Goal: Communication & Community: Answer question/provide support

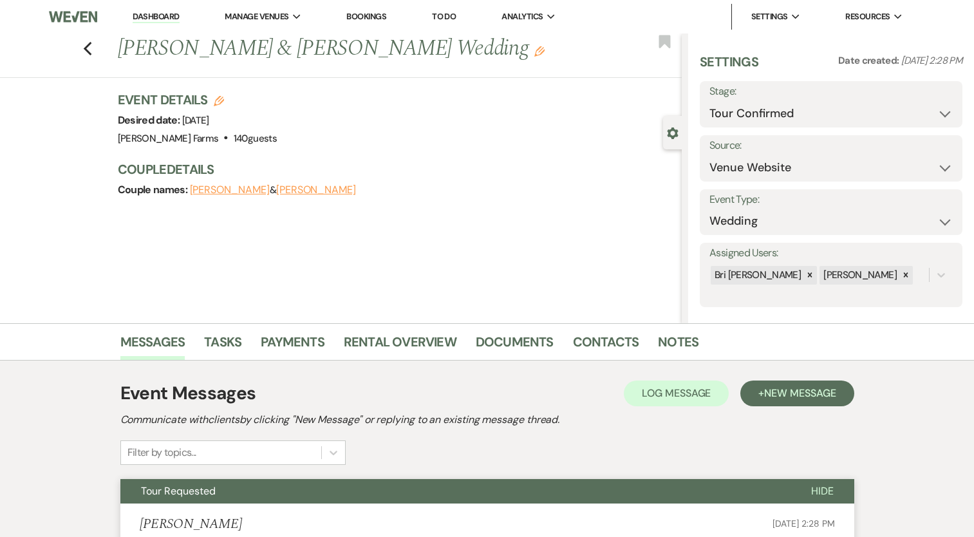
select select "4"
select select "5"
click at [91, 52] on use "button" at bounding box center [87, 49] width 8 height 14
select select "4"
select select "8"
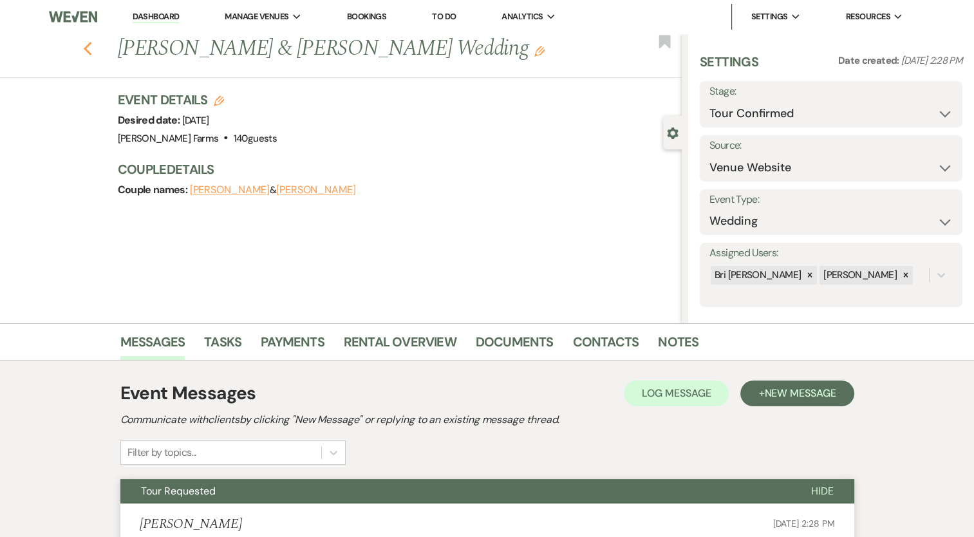
select select "5"
select select "8"
select select "5"
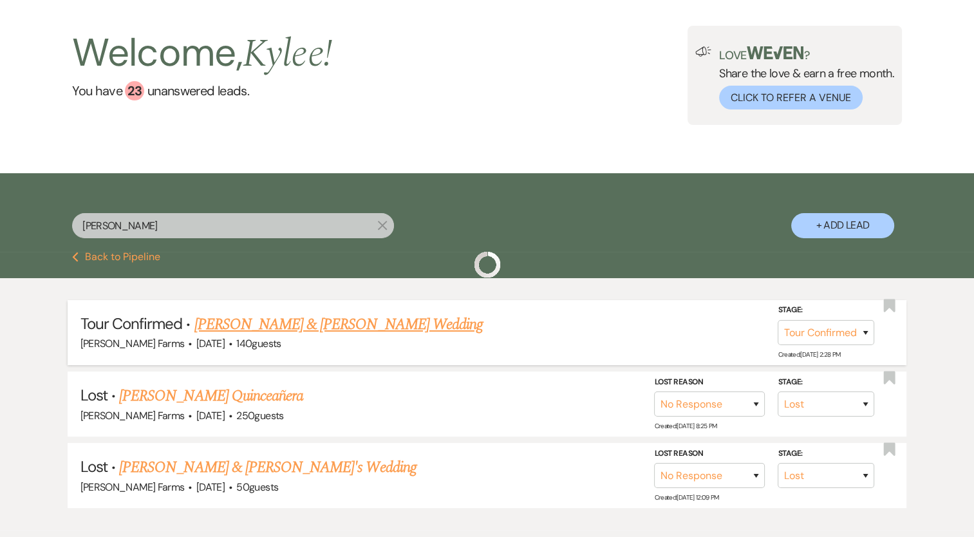
scroll to position [131, 0]
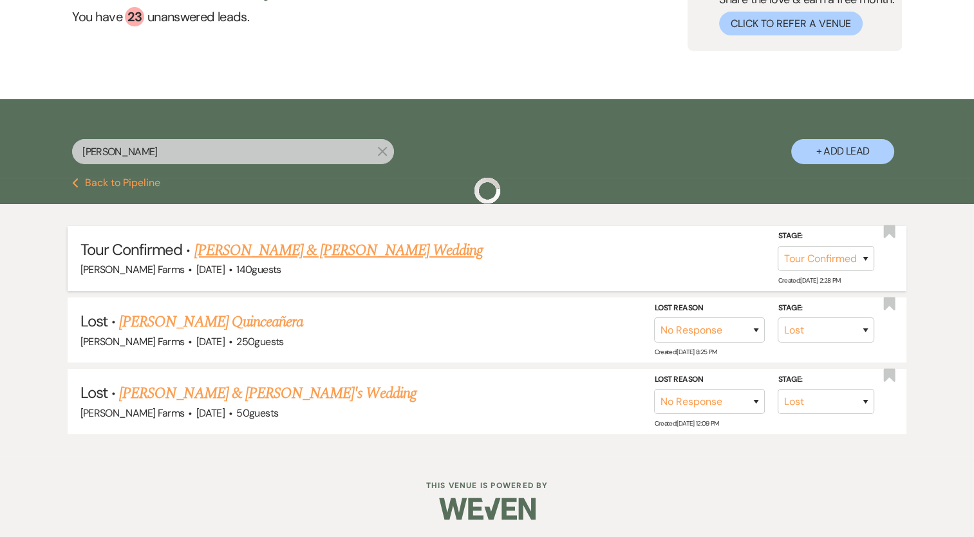
click at [345, 243] on link "[PERSON_NAME] & [PERSON_NAME] Wedding" at bounding box center [338, 250] width 288 height 23
select select "4"
select select "5"
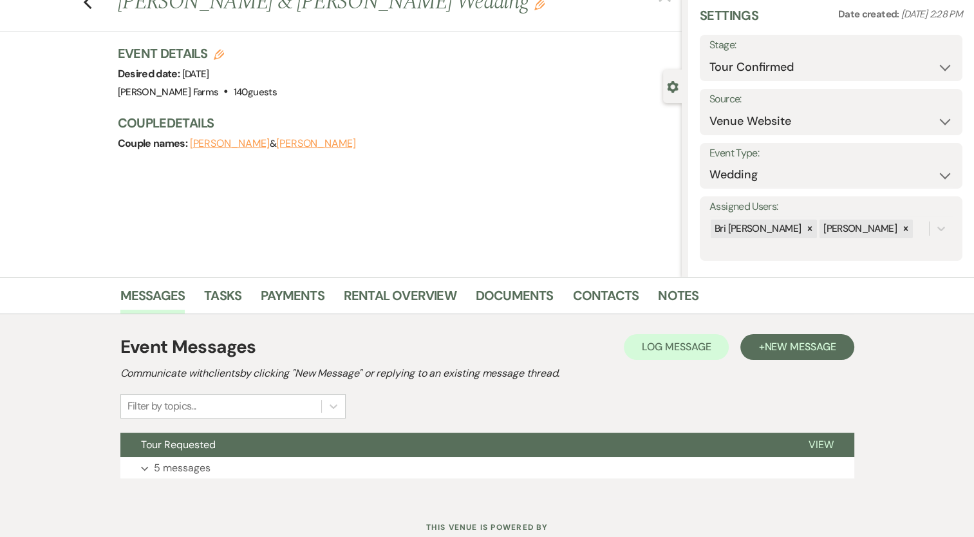
scroll to position [90, 0]
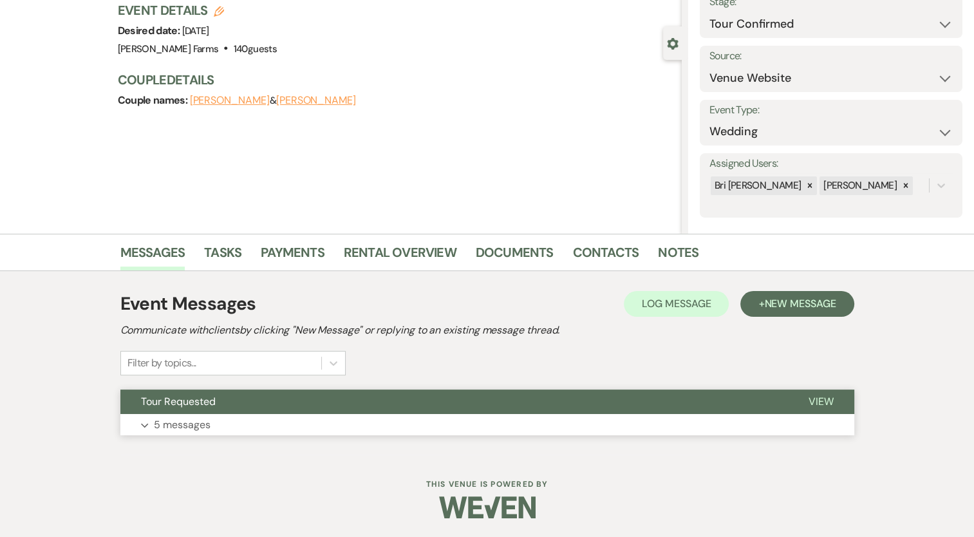
click at [175, 427] on p "5 messages" at bounding box center [182, 425] width 57 height 17
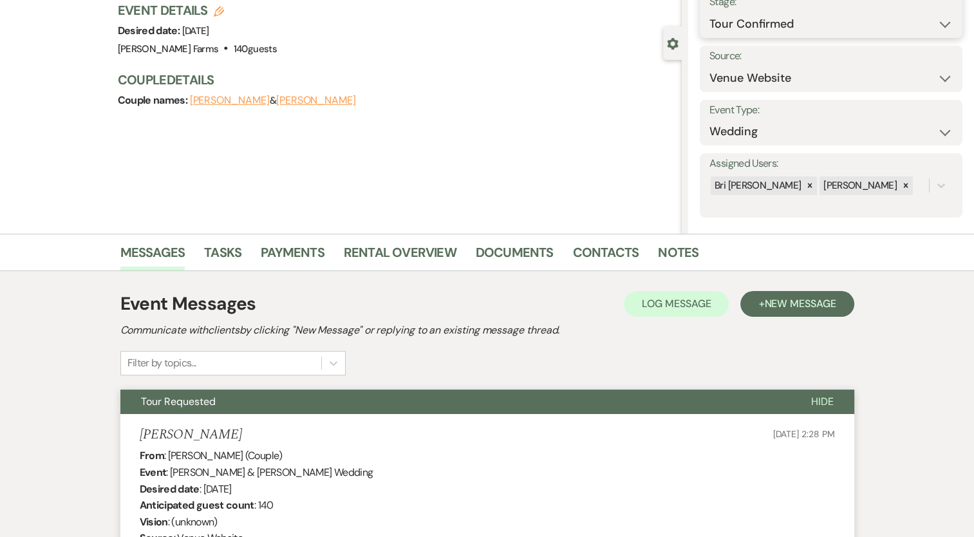
click at [823, 31] on select "Inquiry Follow Up Tour Requested Tour Confirmed Toured Proposal Sent Booked Lost" at bounding box center [831, 24] width 243 height 25
select select "5"
click at [710, 12] on select "Inquiry Follow Up Tour Requested Tour Confirmed Toured Proposal Sent Booked Lost" at bounding box center [831, 24] width 243 height 25
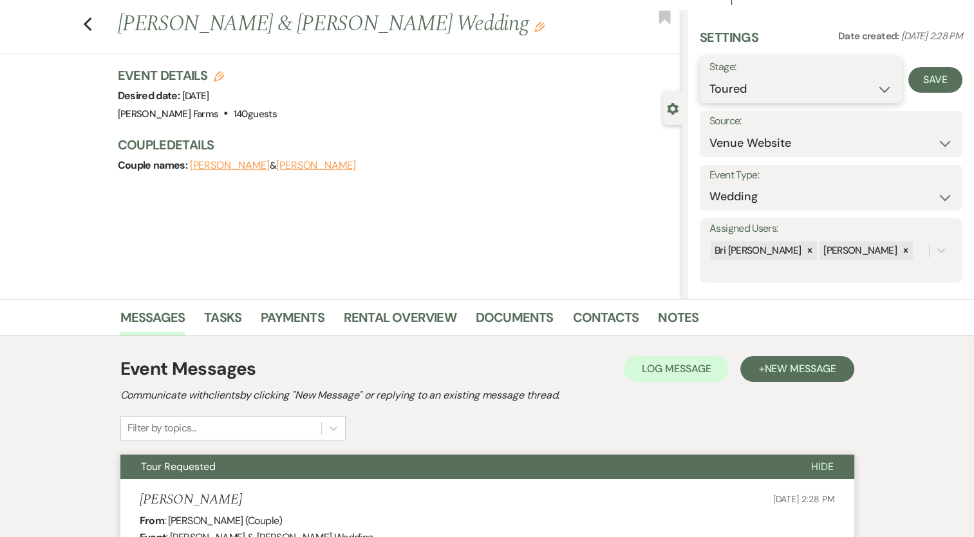
scroll to position [0, 0]
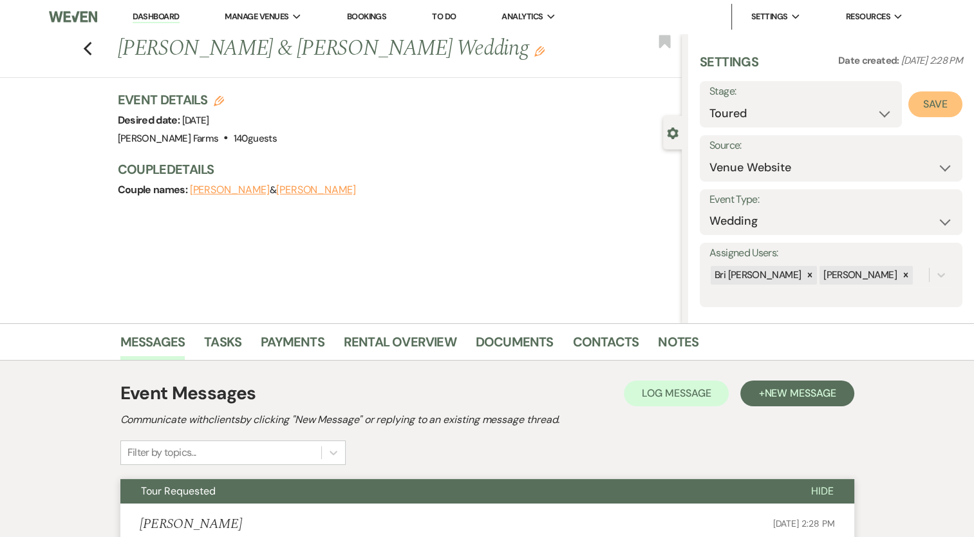
click at [931, 111] on button "Save" at bounding box center [936, 104] width 54 height 26
click at [776, 390] on span "New Message" at bounding box center [799, 393] width 71 height 14
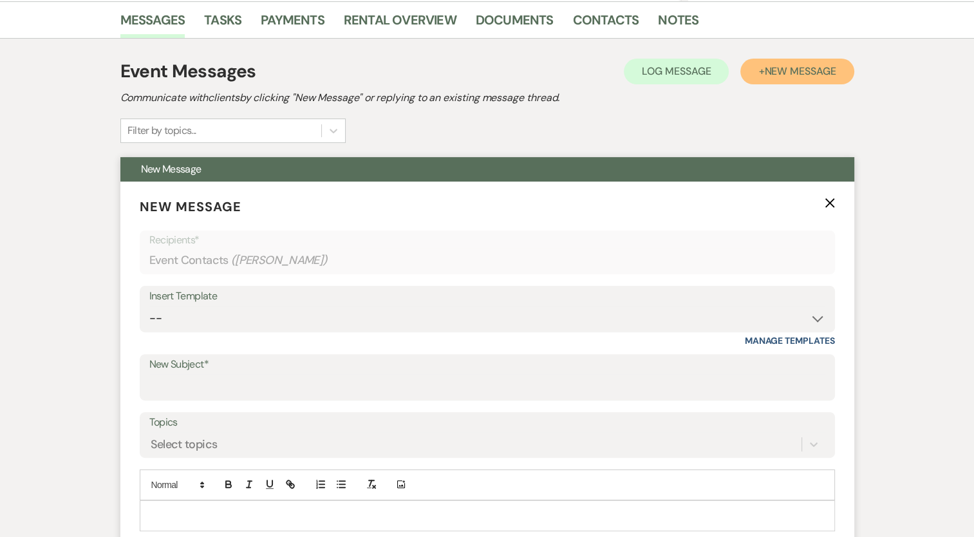
scroll to position [515, 0]
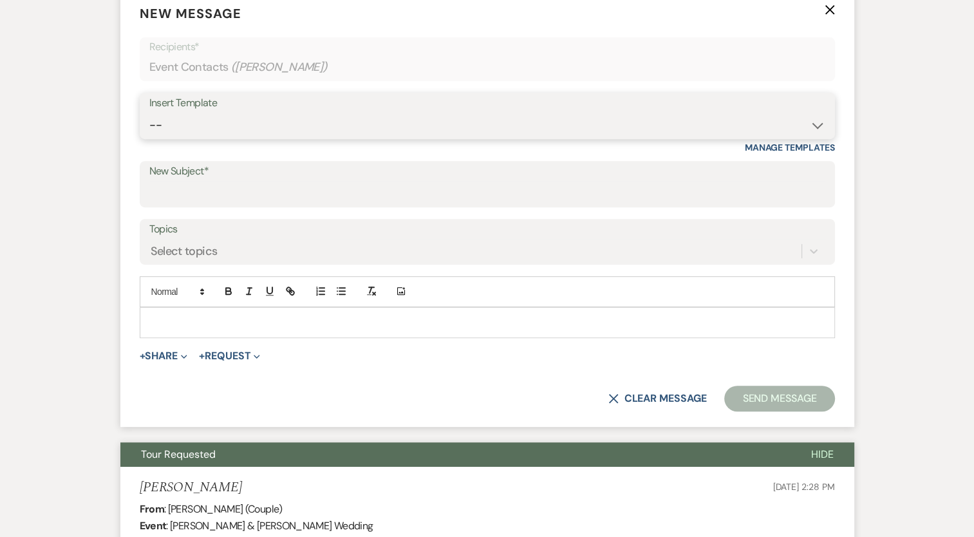
click at [203, 129] on select "-- Tour Request Response Follow Up Contract (Pre-Booked Leads) Weven Planning P…" at bounding box center [487, 125] width 676 height 25
select select "4589"
click at [149, 113] on select "-- Tour Request Response Follow Up Contract (Pre-Booked Leads) Weven Planning P…" at bounding box center [487, 125] width 676 height 25
type input "Quote and More Info from [PERSON_NAME] Farms"
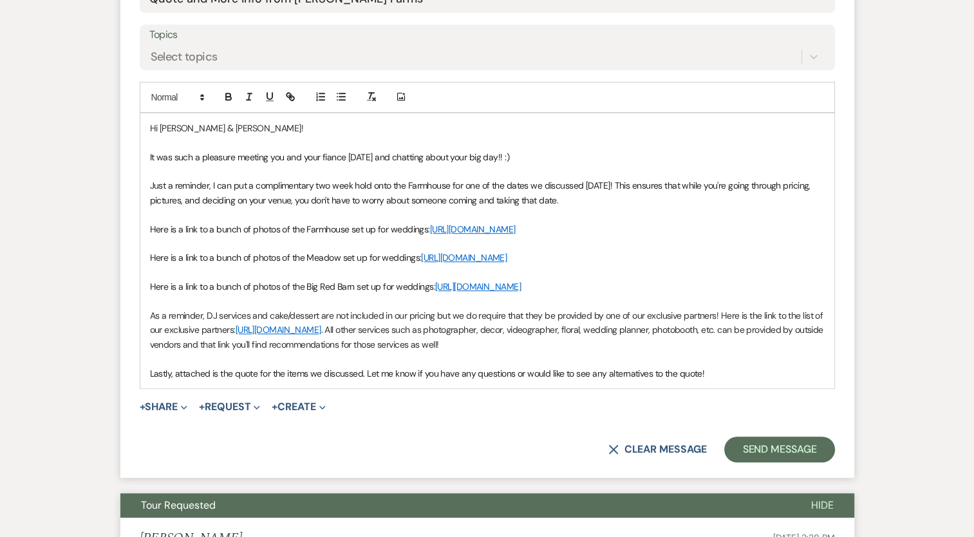
scroll to position [708, 0]
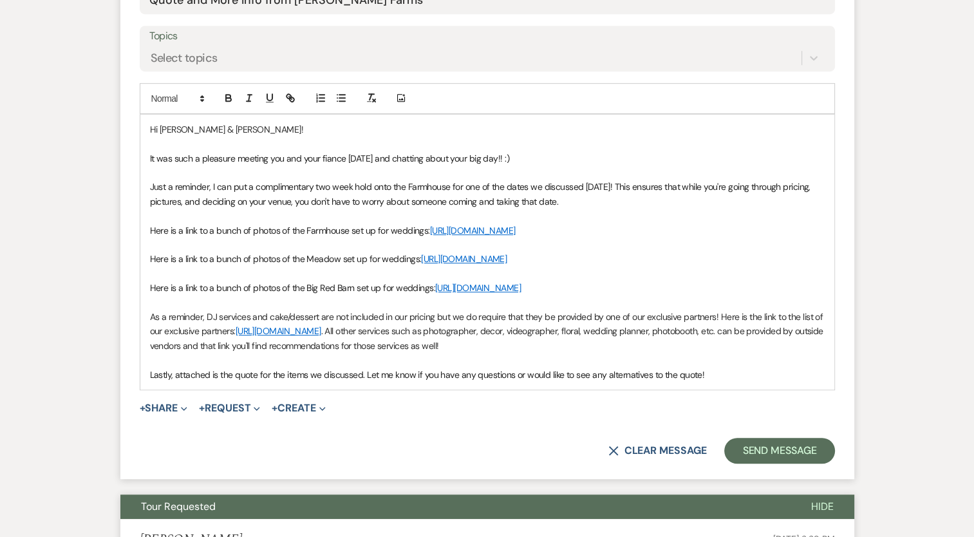
drag, startPoint x: 366, startPoint y: 288, endPoint x: 146, endPoint y: 216, distance: 231.7
click at [146, 216] on div "Hi [PERSON_NAME] & [PERSON_NAME]! It was such a pleasure meeting you and your f…" at bounding box center [487, 252] width 694 height 275
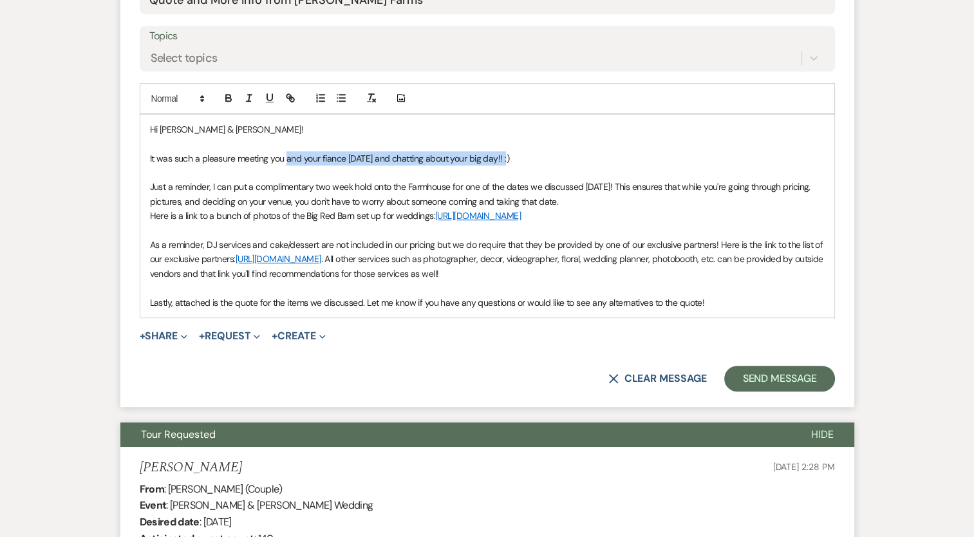
drag, startPoint x: 522, startPoint y: 156, endPoint x: 285, endPoint y: 158, distance: 237.0
click at [285, 158] on p "It was such a pleasure meeting you and your fiance [DATE] and chatting about yo…" at bounding box center [487, 158] width 675 height 14
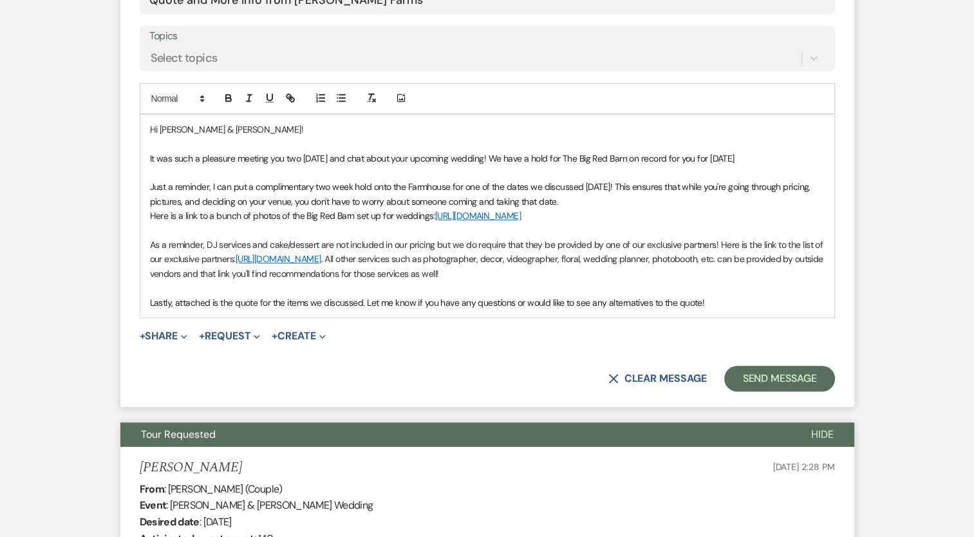
click at [704, 155] on span "It was such a pleasure meeting you two [DATE] and chat about your upcoming wedd…" at bounding box center [442, 159] width 585 height 12
drag, startPoint x: 808, startPoint y: 155, endPoint x: 557, endPoint y: 161, distance: 251.2
click at [557, 161] on p "It was such a pleasure meeting you two [DATE] and chat about your upcoming wedd…" at bounding box center [487, 158] width 675 height 14
click at [810, 157] on p "It was such a pleasure meeting you two [DATE] and chat about your upcoming wedd…" at bounding box center [487, 158] width 675 height 14
drag, startPoint x: 410, startPoint y: 235, endPoint x: 165, endPoint y: 198, distance: 247.4
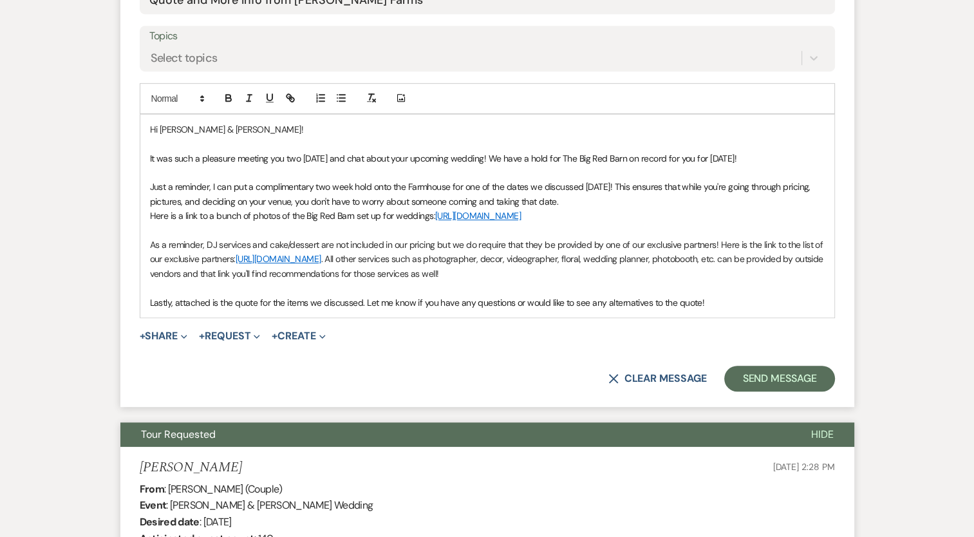
click at [165, 198] on div "Hi [PERSON_NAME] & [PERSON_NAME]! It was such a pleasure meeting you two [DATE]…" at bounding box center [487, 216] width 694 height 203
click at [521, 214] on link "[URL][DOMAIN_NAME]" at bounding box center [478, 216] width 86 height 12
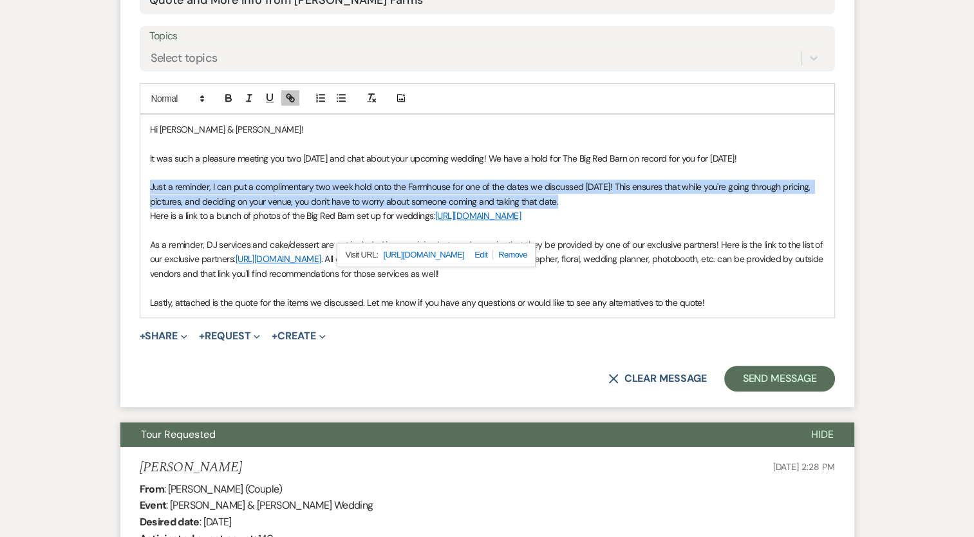
drag, startPoint x: 566, startPoint y: 200, endPoint x: 120, endPoint y: 179, distance: 446.8
click at [120, 179] on form "New Message X Draft saved! Recipients* Event Contacts ( [PERSON_NAME] ) Insert …" at bounding box center [487, 101] width 734 height 612
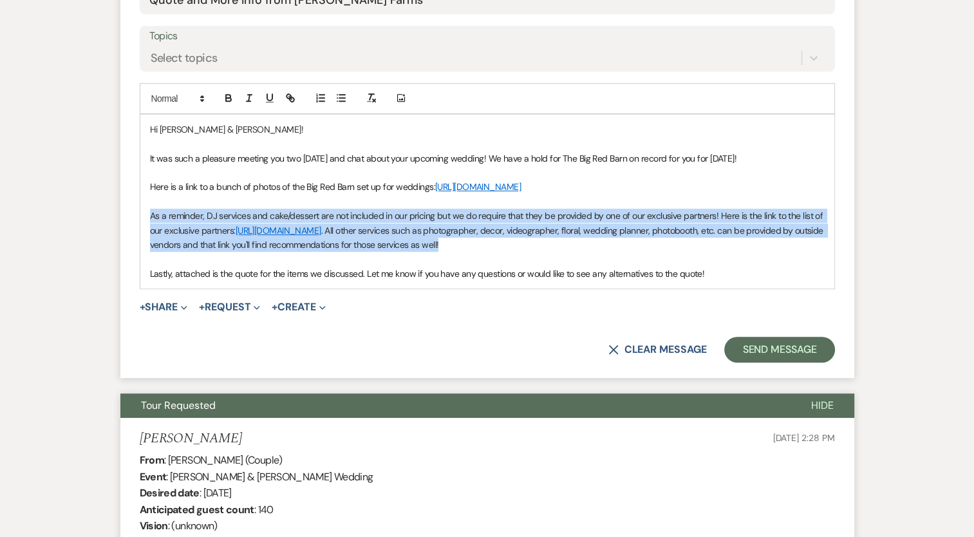
drag, startPoint x: 561, startPoint y: 264, endPoint x: 142, endPoint y: 223, distance: 420.6
click at [142, 223] on div "Hi [PERSON_NAME] & [PERSON_NAME]! It was such a pleasure meeting you two [DATE]…" at bounding box center [487, 202] width 694 height 174
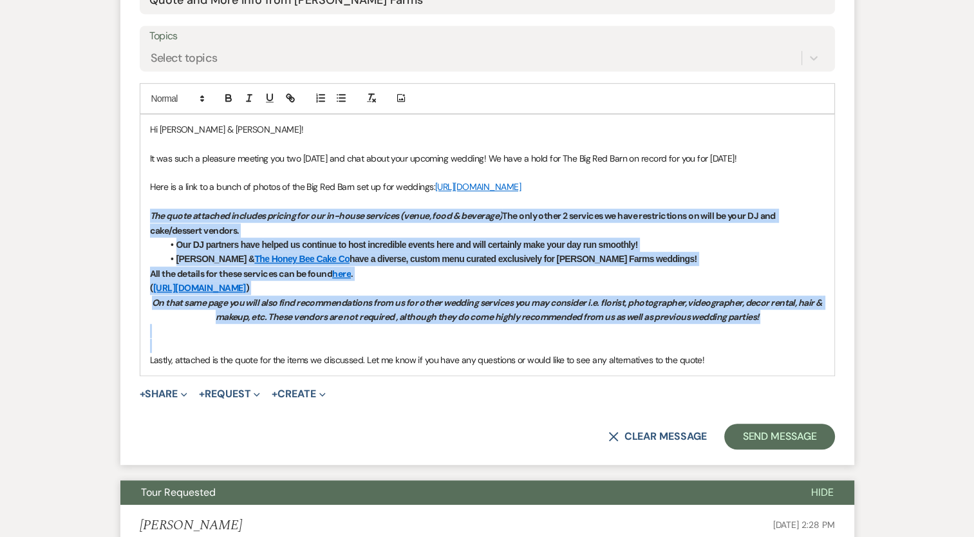
drag, startPoint x: 178, startPoint y: 354, endPoint x: 138, endPoint y: 225, distance: 134.6
click at [138, 225] on form "New Message X Draft saved! Recipients* Event Contacts ( [PERSON_NAME] ) Insert …" at bounding box center [487, 130] width 734 height 670
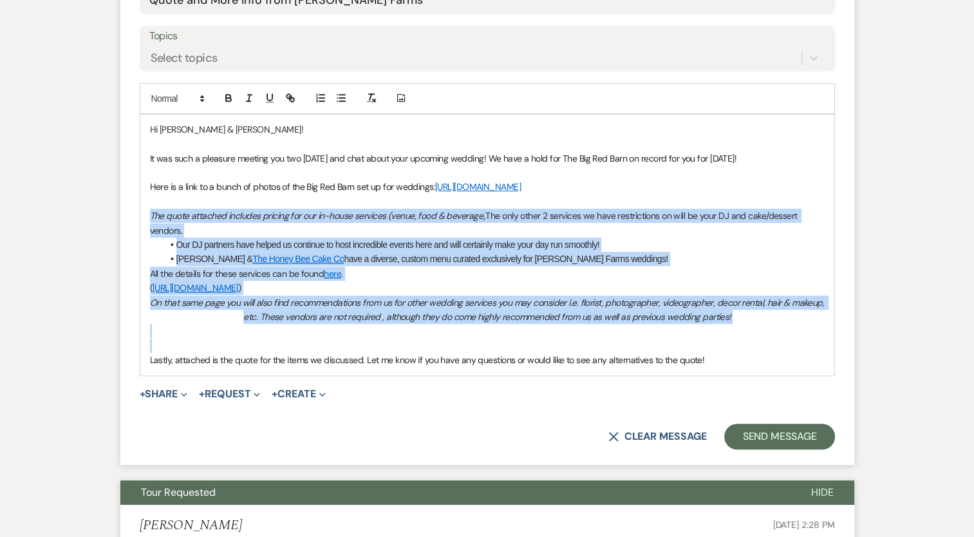
click at [191, 338] on p at bounding box center [487, 331] width 675 height 14
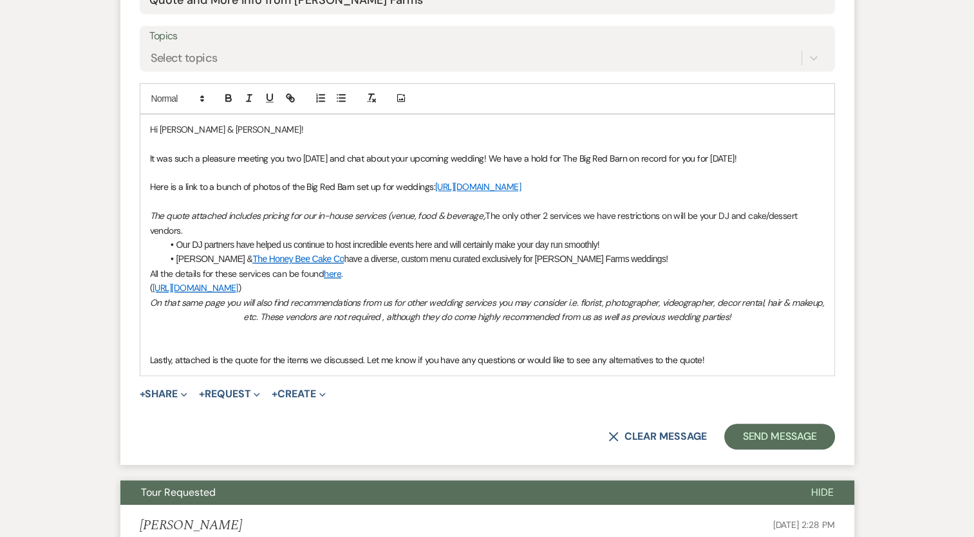
click at [488, 227] on span "The only other 2 services we have restrictions on will be your DJ and cake/dess…" at bounding box center [475, 223] width 650 height 26
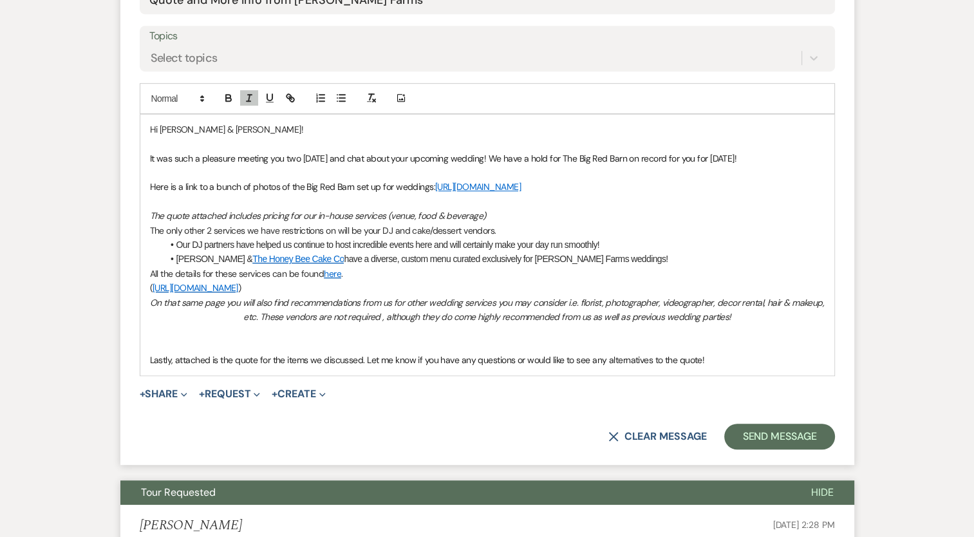
click at [517, 238] on p "﻿ The only other 2 services we have restrictions on will be your DJ and cake/de…" at bounding box center [487, 230] width 675 height 14
click at [622, 252] on li "Our DJ partners have helped us continue to host incredible events here and will…" at bounding box center [494, 245] width 662 height 14
click at [611, 266] on li "[PERSON_NAME] & The Honey Bee Cake Co have a diverse, custom menu curated exclu…" at bounding box center [494, 259] width 662 height 14
click at [155, 322] on p "On that same page you will also find recommendations from us for other wedding …" at bounding box center [487, 310] width 675 height 29
click at [193, 352] on p at bounding box center [487, 346] width 675 height 14
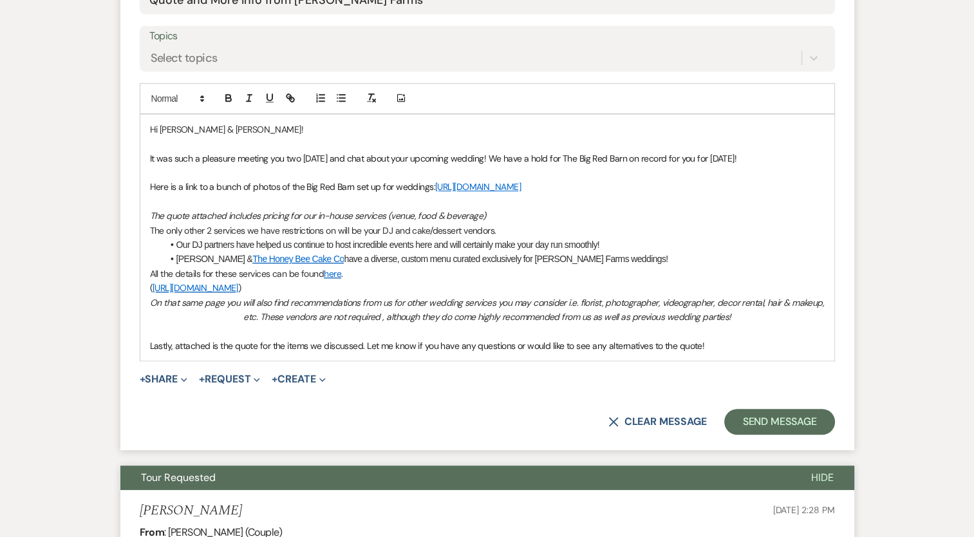
click at [743, 353] on p "Lastly, attached is the quote for the items we discussed. Let me know if you ha…" at bounding box center [487, 346] width 675 height 14
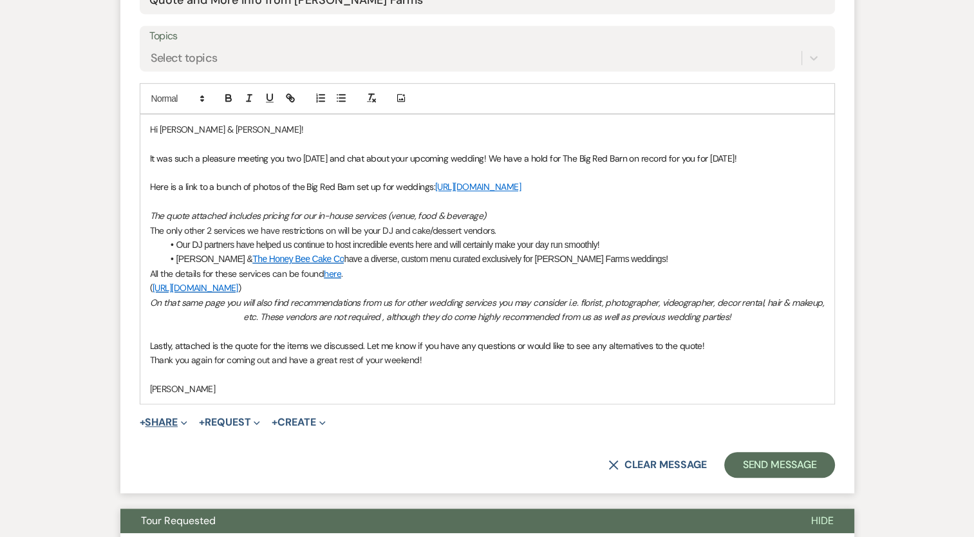
click at [153, 428] on button "+ Share Expand" at bounding box center [164, 422] width 48 height 10
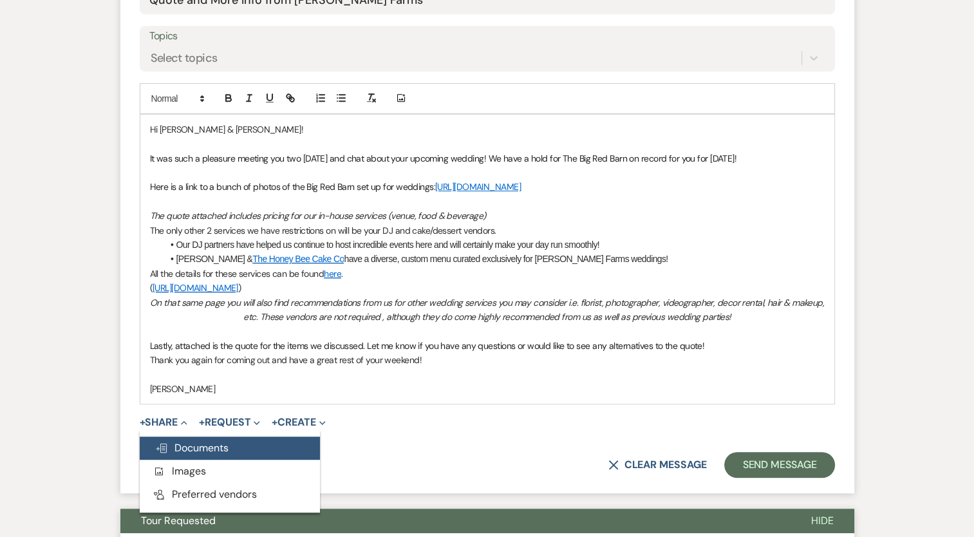
click at [193, 455] on span "Doc Upload Documents" at bounding box center [191, 448] width 73 height 14
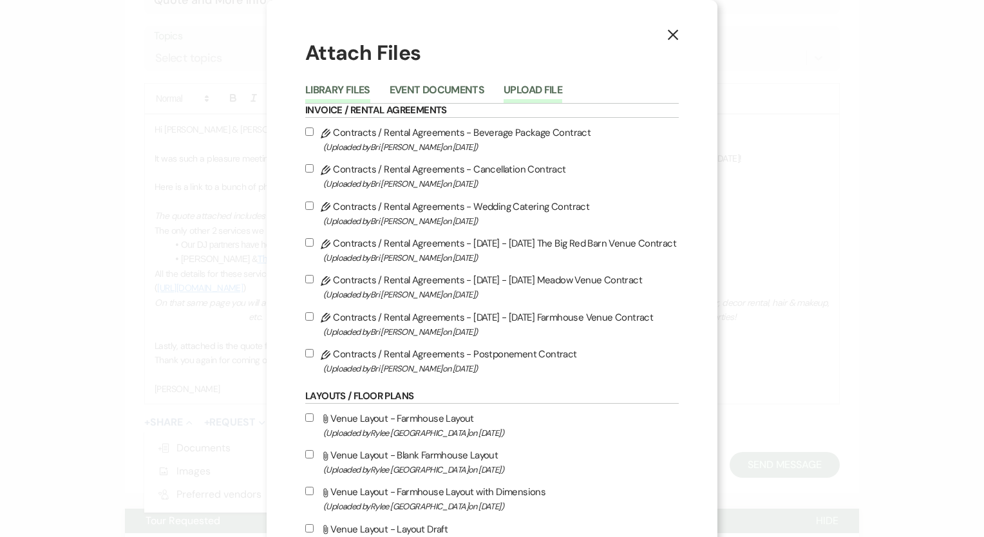
click at [526, 98] on button "Upload File" at bounding box center [533, 94] width 59 height 18
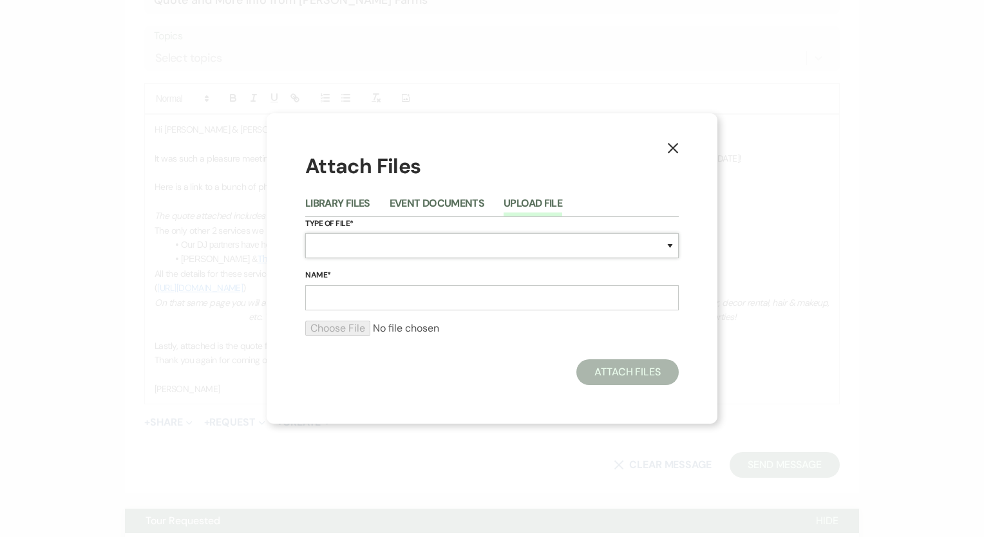
click at [360, 256] on select "Special Event Insurance Vendor Certificate of Insurance Contracts / Rental Agre…" at bounding box center [491, 245] width 373 height 25
select select "8"
click at [305, 233] on select "Special Event Insurance Vendor Certificate of Insurance Contracts / Rental Agre…" at bounding box center [491, 245] width 373 height 25
click at [366, 305] on input "Name*" at bounding box center [491, 297] width 373 height 25
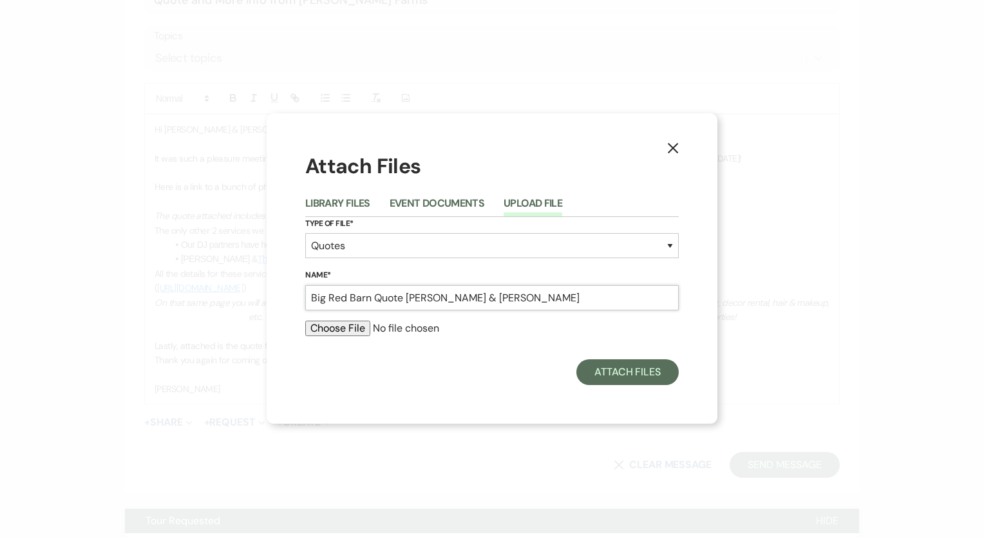
type input "Big Red Barn Quote [PERSON_NAME] & [PERSON_NAME]"
click at [365, 339] on div at bounding box center [491, 334] width 373 height 26
click at [365, 328] on input "file" at bounding box center [491, 328] width 373 height 15
type input "C:\fakepath\BIG RED BARN WEDDING QUOTE - [PERSON_NAME] & [PERSON_NAME].docx.pdf"
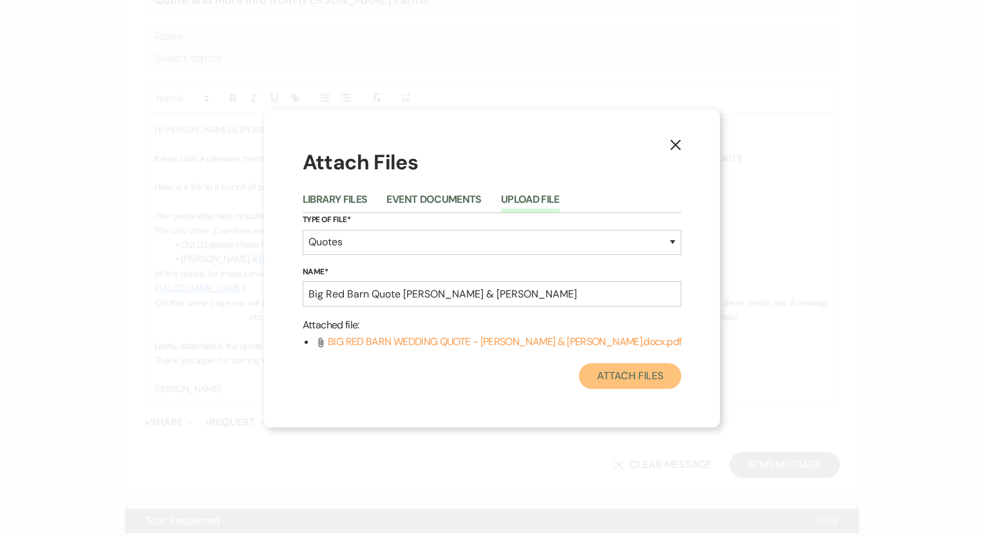
click at [643, 370] on button "Attach Files" at bounding box center [630, 376] width 102 height 26
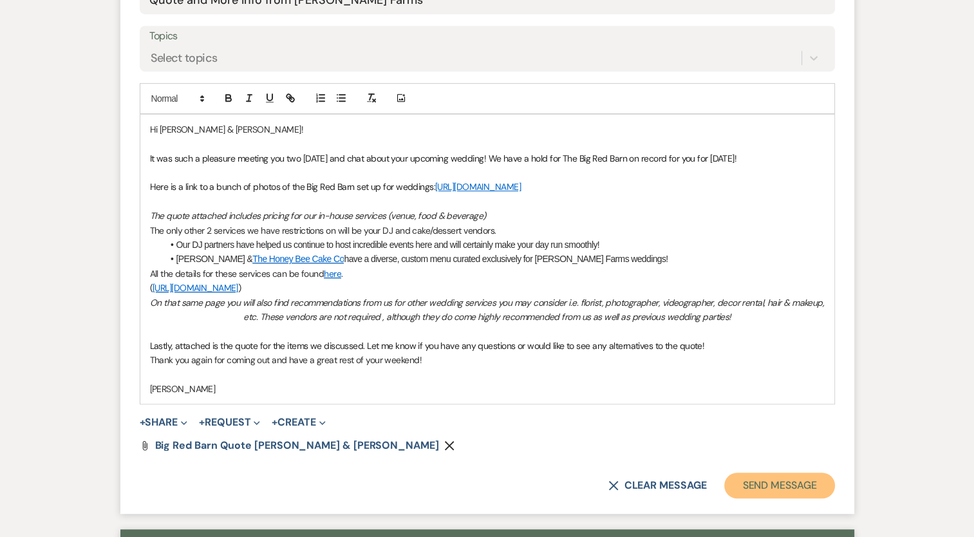
click at [752, 496] on button "Send Message" at bounding box center [779, 486] width 110 height 26
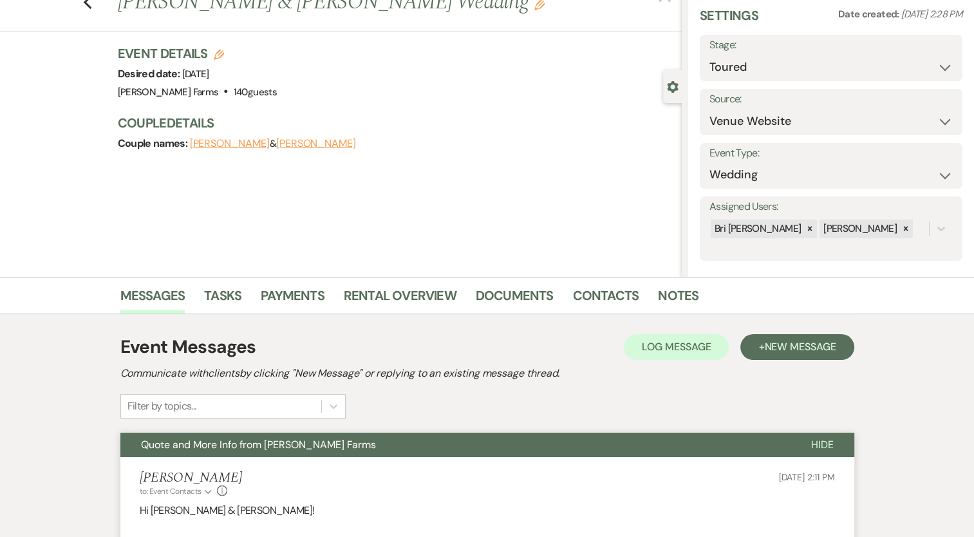
scroll to position [0, 0]
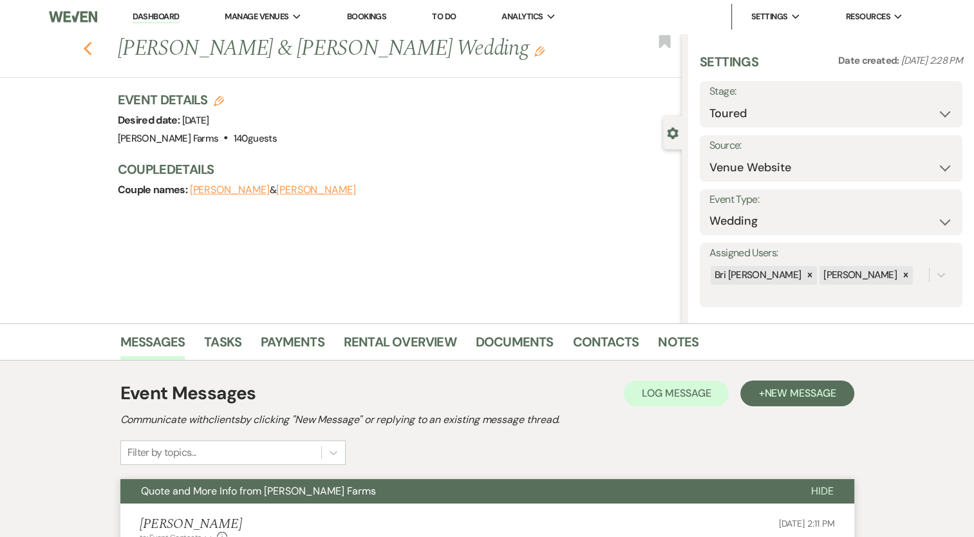
click at [93, 43] on icon "Previous" at bounding box center [88, 48] width 10 height 15
select select "5"
select select "8"
select select "5"
select select "8"
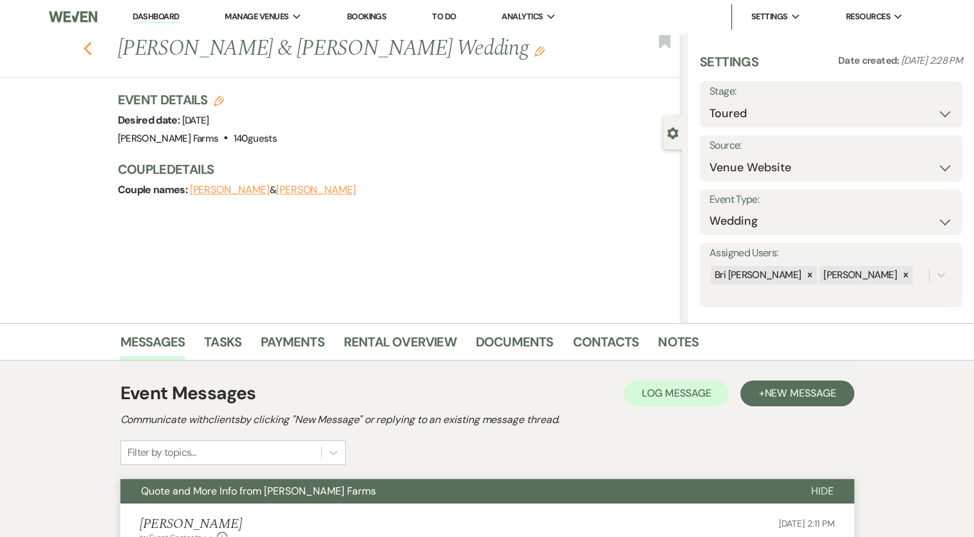
select select "5"
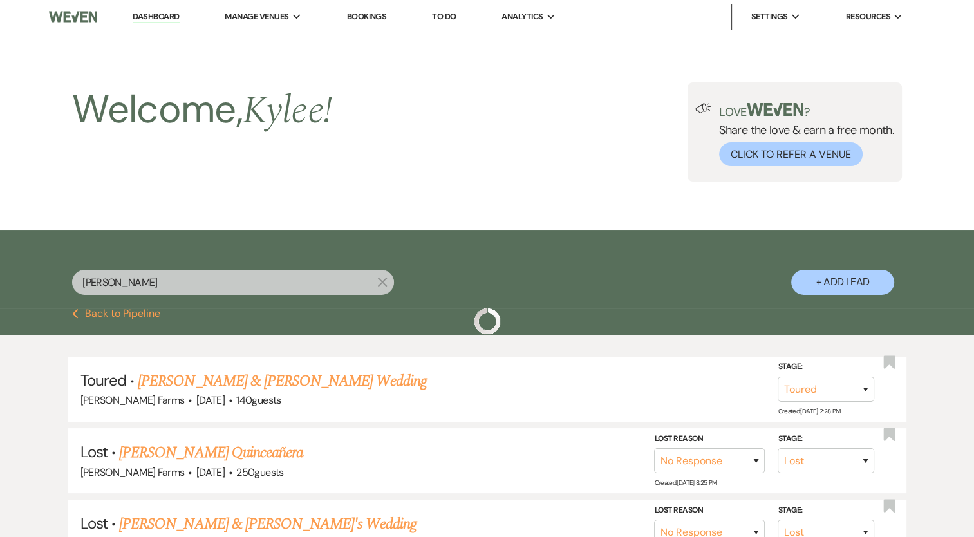
scroll to position [131, 0]
